Goal: Browse casually

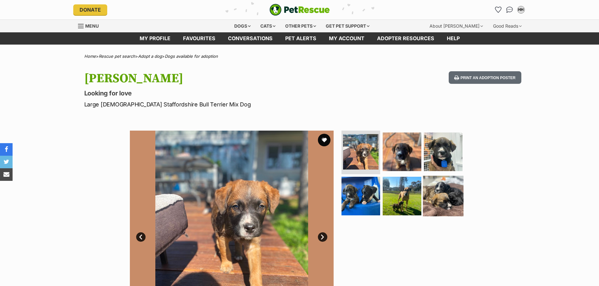
click at [432, 192] on img at bounding box center [443, 196] width 41 height 41
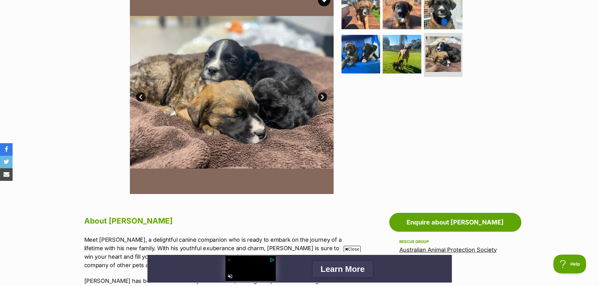
scroll to position [94, 0]
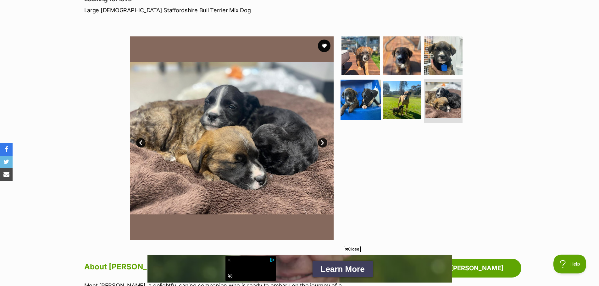
click at [355, 95] on img at bounding box center [360, 100] width 41 height 41
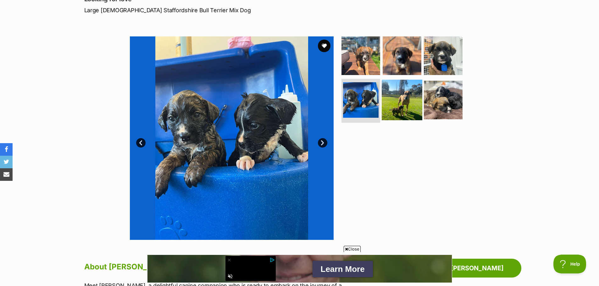
click at [402, 100] on img at bounding box center [402, 100] width 41 height 41
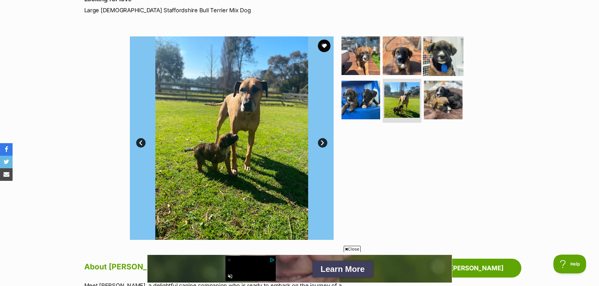
click at [443, 57] on img at bounding box center [443, 55] width 41 height 41
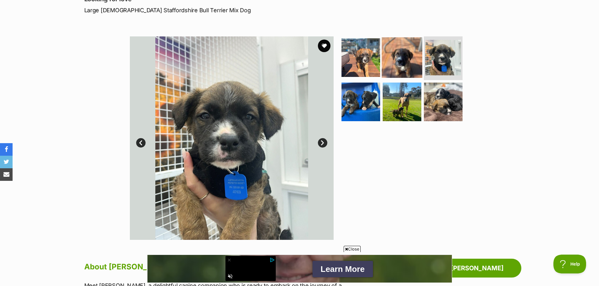
click at [398, 59] on img at bounding box center [402, 57] width 41 height 41
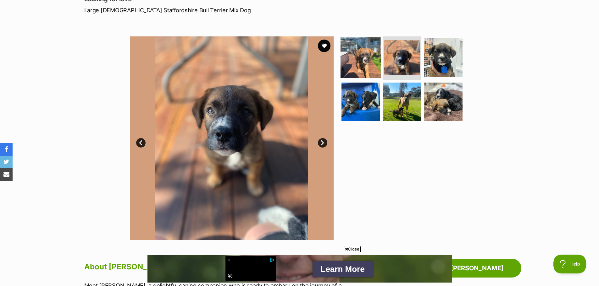
click at [365, 61] on img at bounding box center [360, 57] width 41 height 41
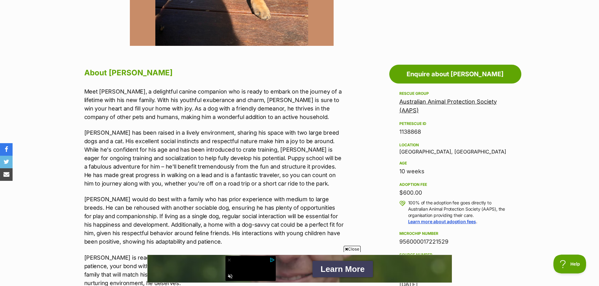
scroll to position [346, 0]
